Goal: Information Seeking & Learning: Learn about a topic

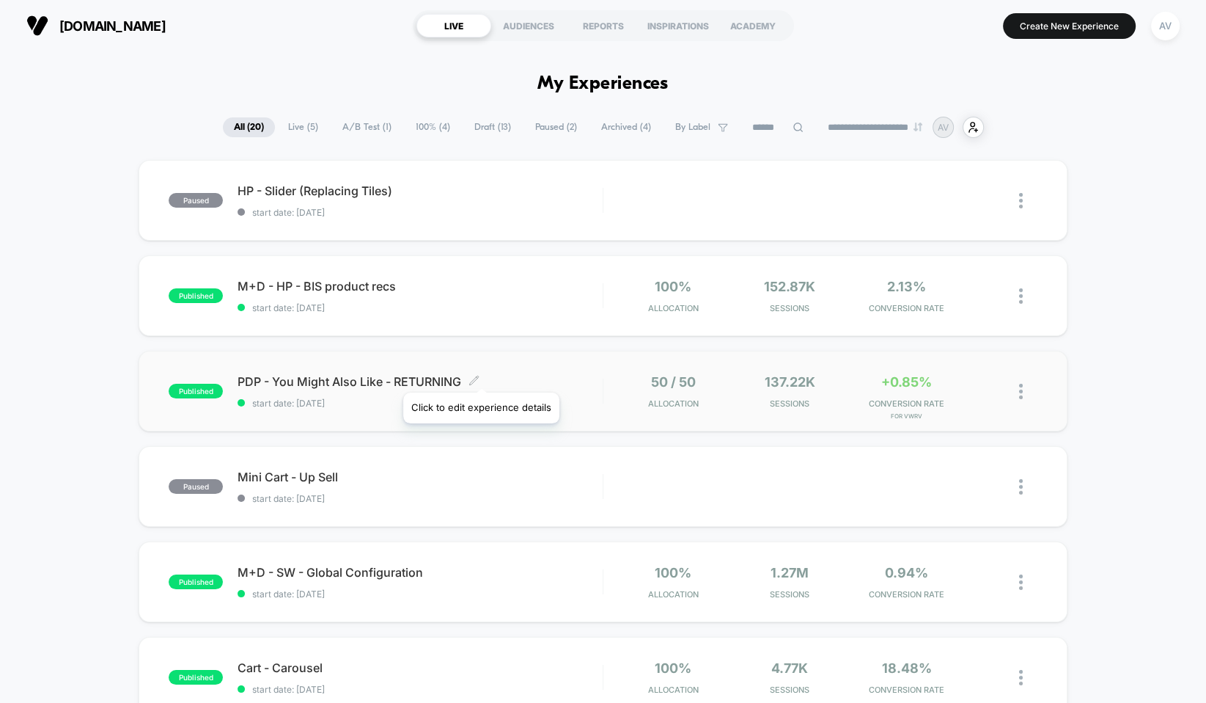
click at [410, 374] on span "PDP - You Might Also Like - RETURNING Click to edit experience details" at bounding box center [420, 381] width 365 height 15
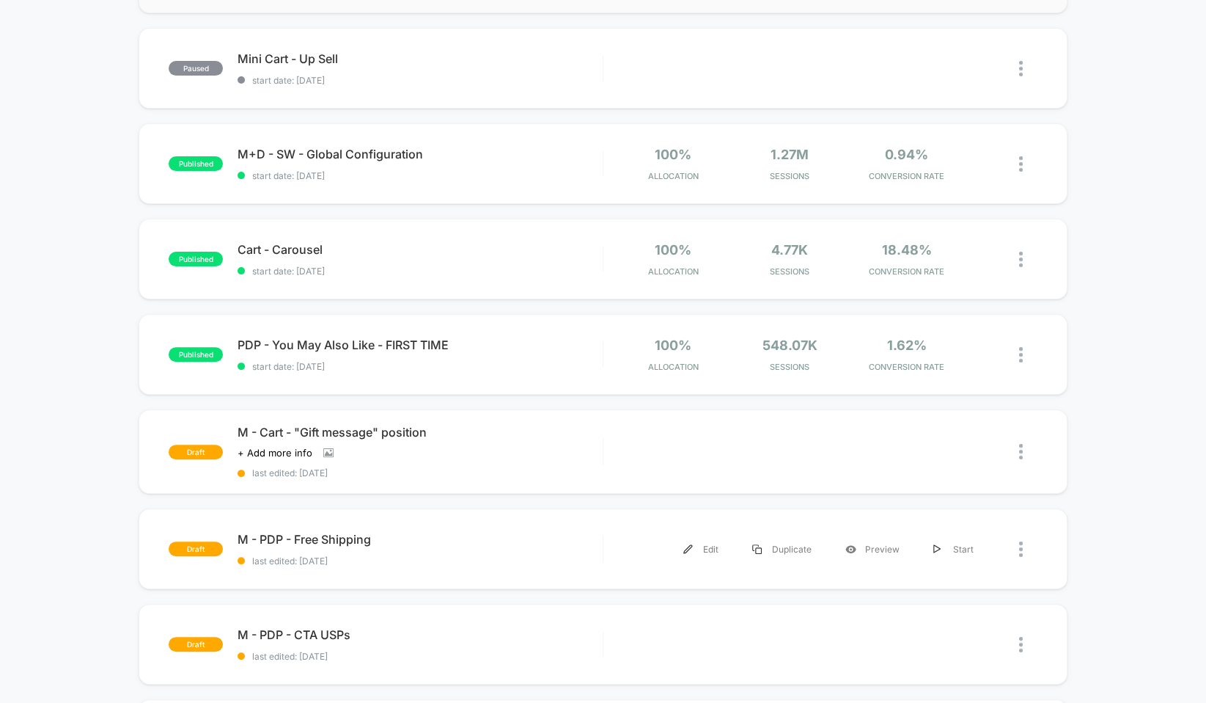
scroll to position [366, 0]
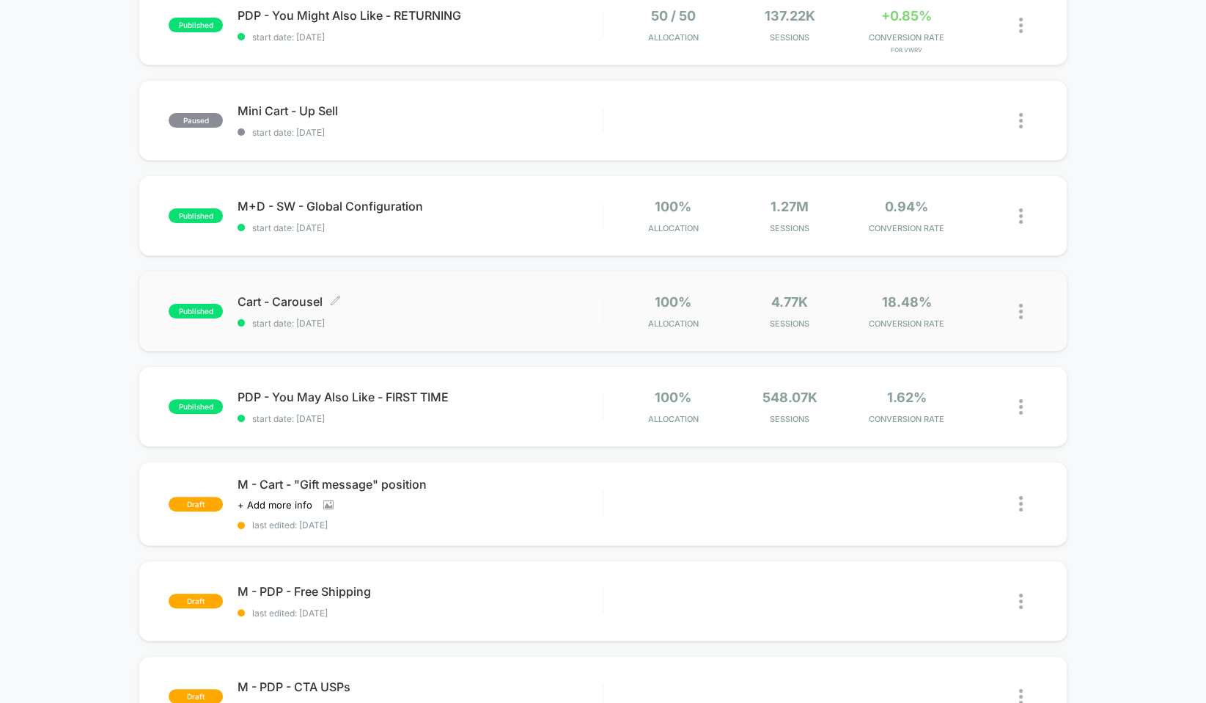
click at [321, 318] on span "start date: [DATE]" at bounding box center [420, 323] width 365 height 11
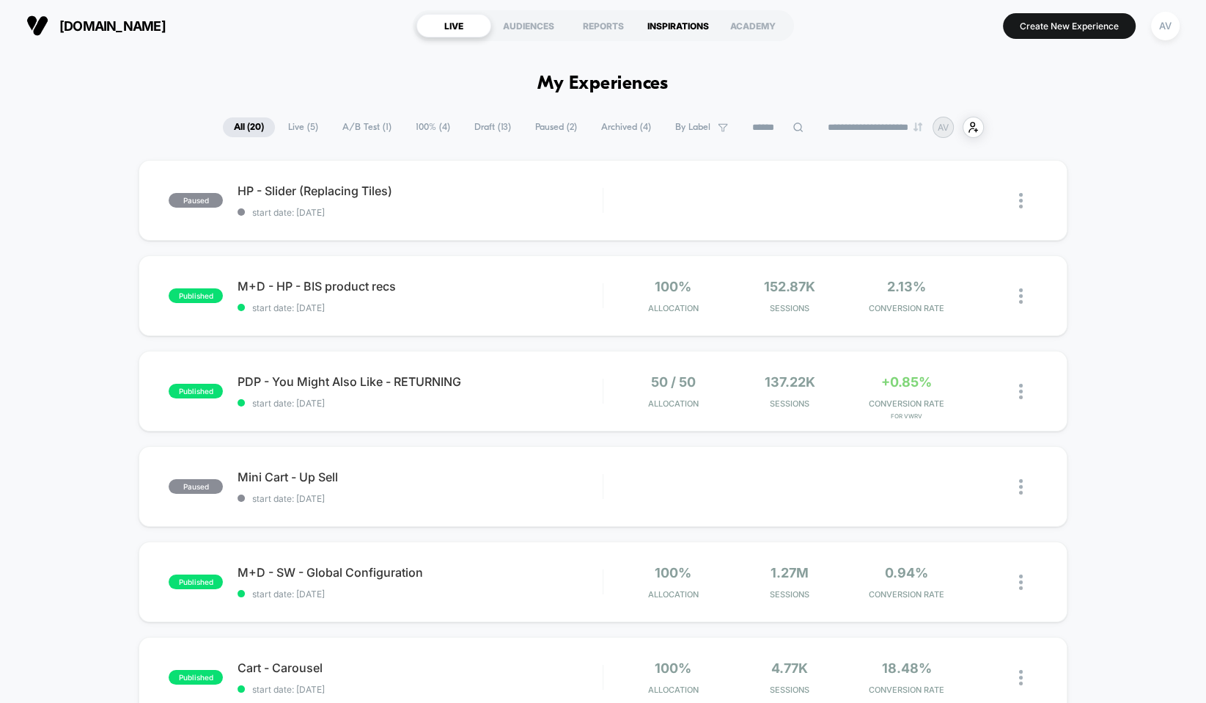
click at [658, 32] on div "INSPIRATIONS" at bounding box center [678, 25] width 75 height 23
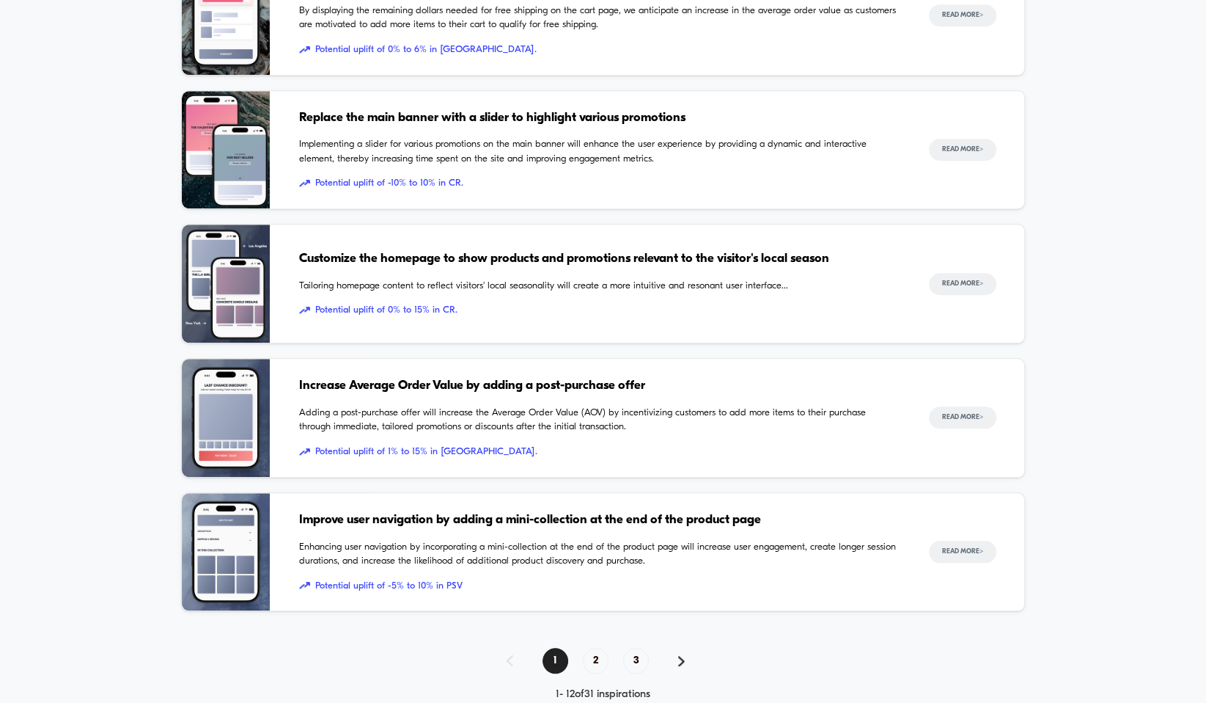
scroll to position [1284, 0]
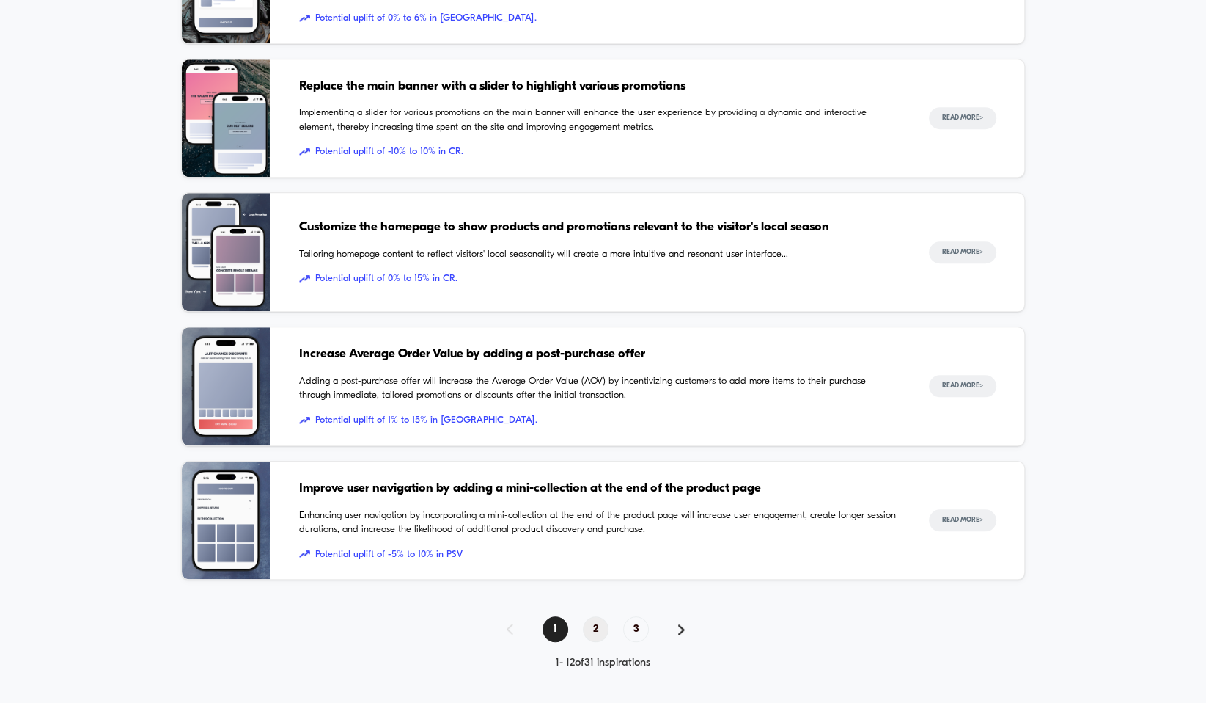
click at [593, 620] on span "2" at bounding box center [596, 629] width 26 height 26
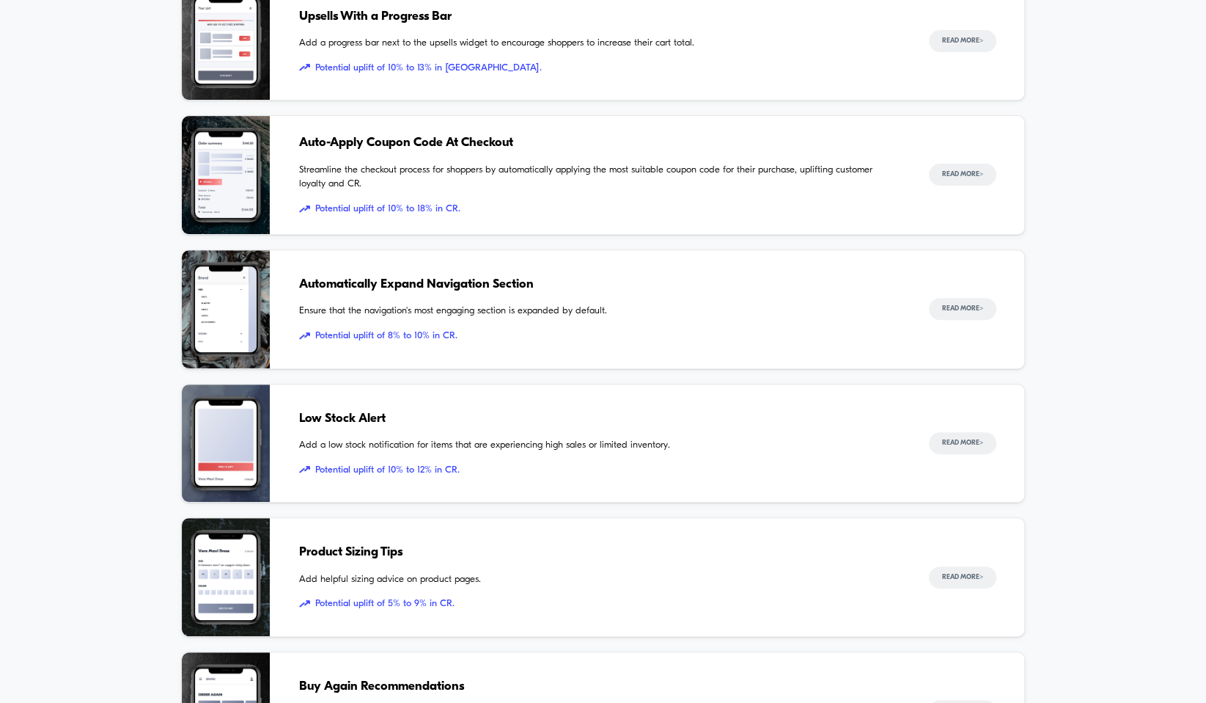
scroll to position [557, 0]
click at [354, 411] on span "Low Stock Alert" at bounding box center [599, 418] width 601 height 19
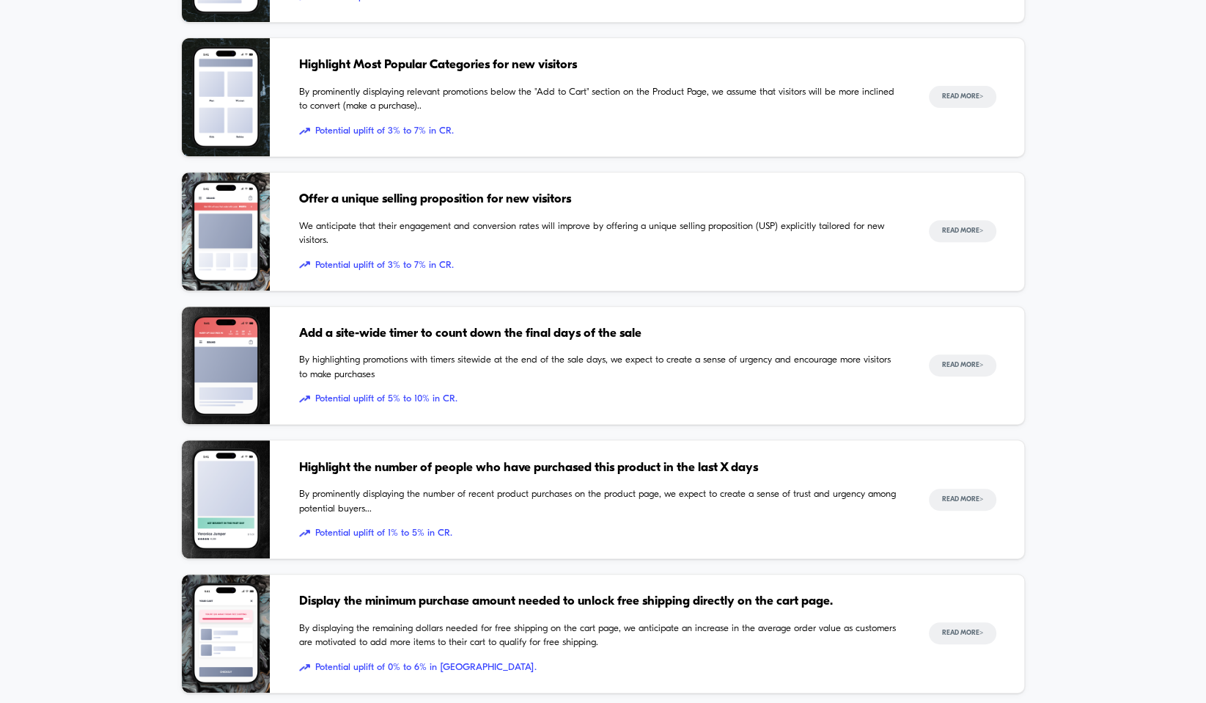
scroll to position [1284, 0]
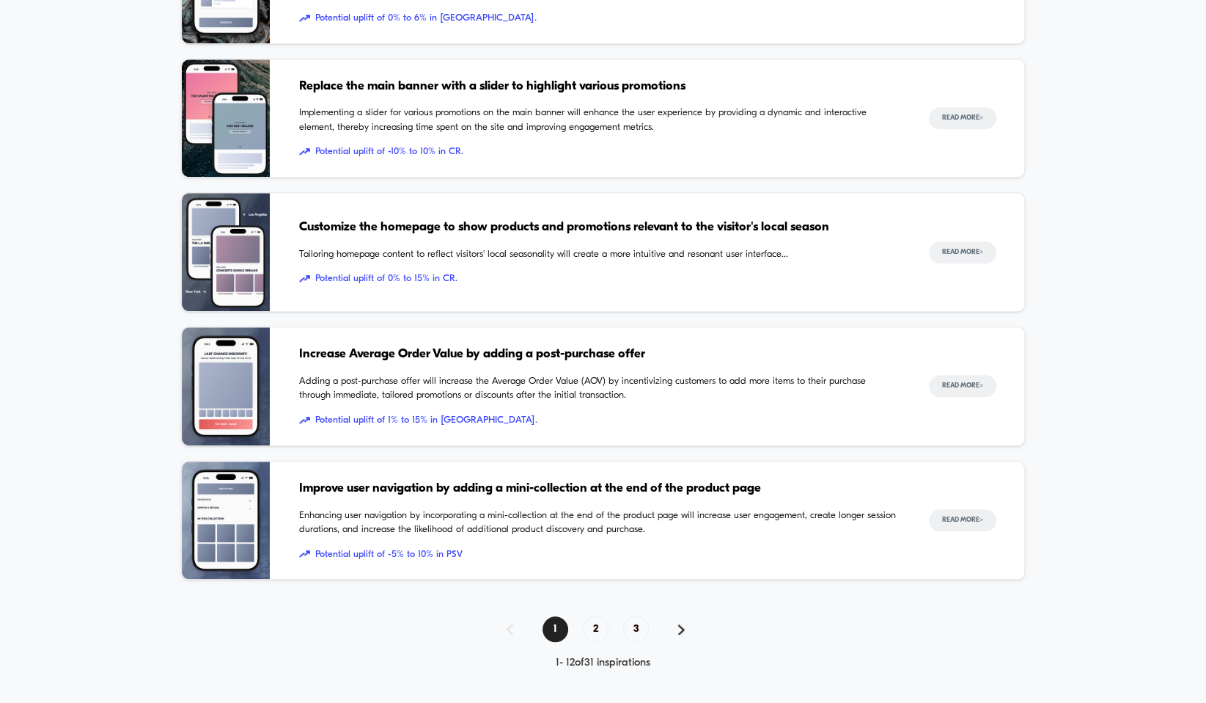
click at [599, 629] on span "2" at bounding box center [596, 629] width 26 height 26
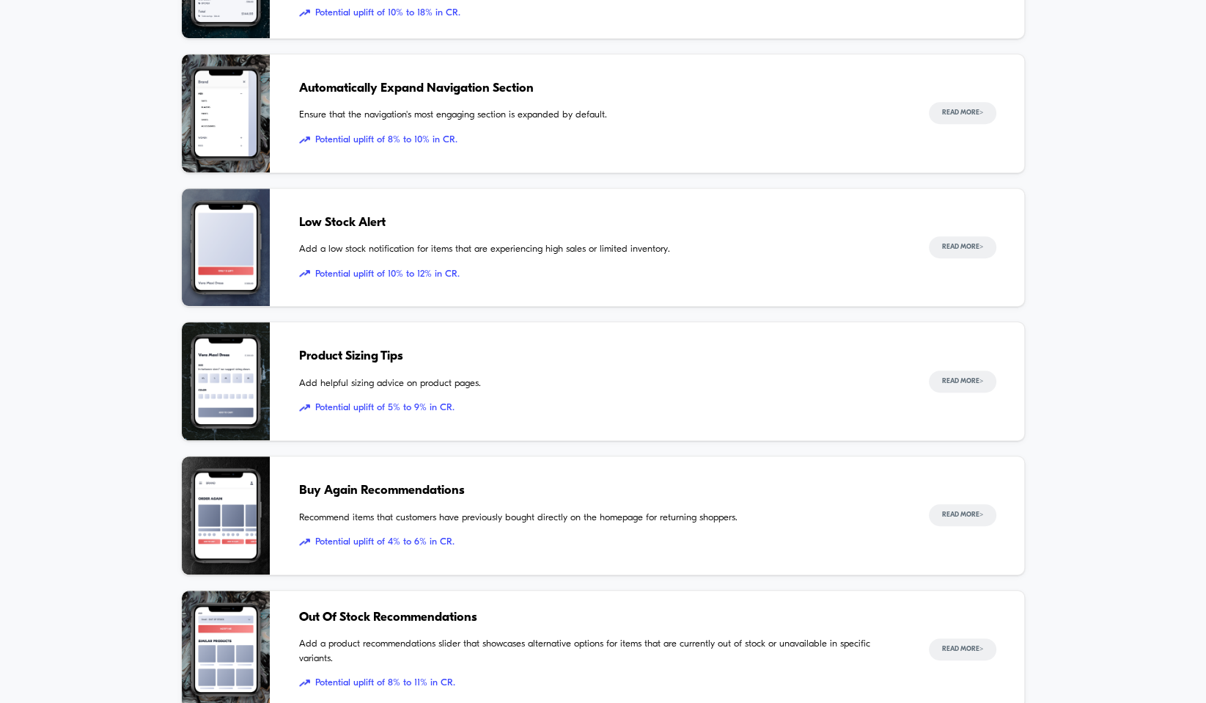
scroll to position [752, 0]
click at [366, 352] on span "Product Sizing Tips" at bounding box center [599, 357] width 601 height 19
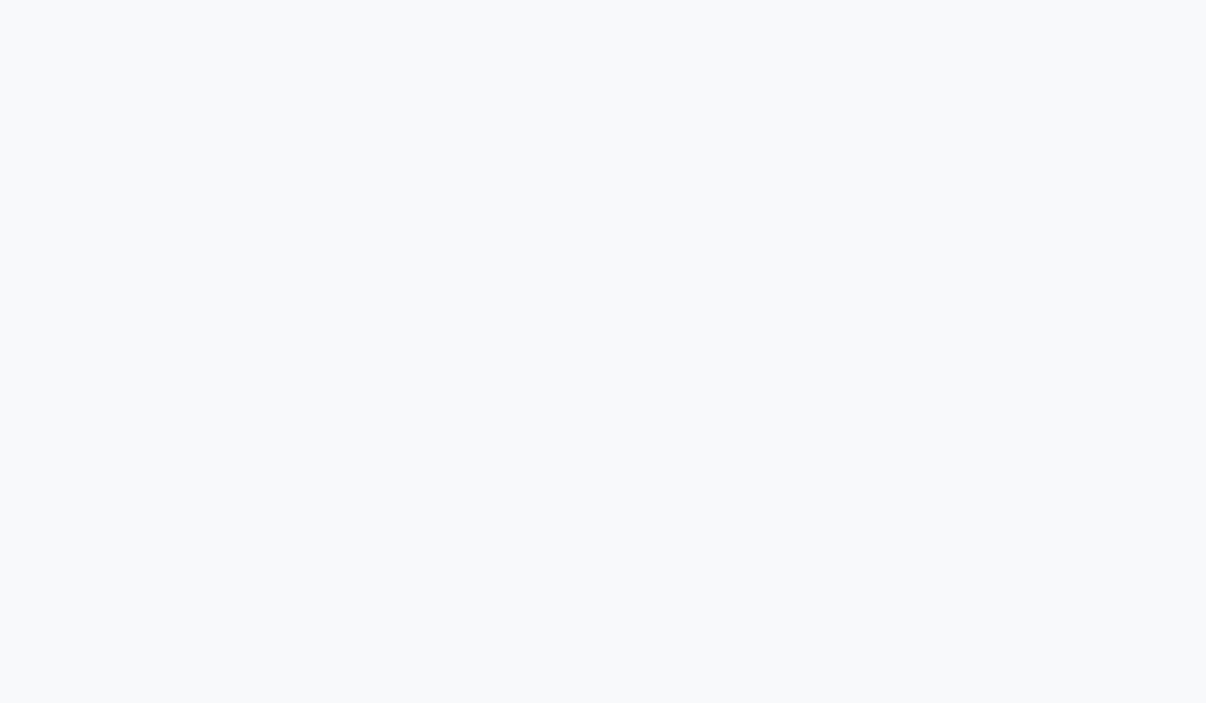
scroll to position [698, 0]
